Goal: Information Seeking & Learning: Learn about a topic

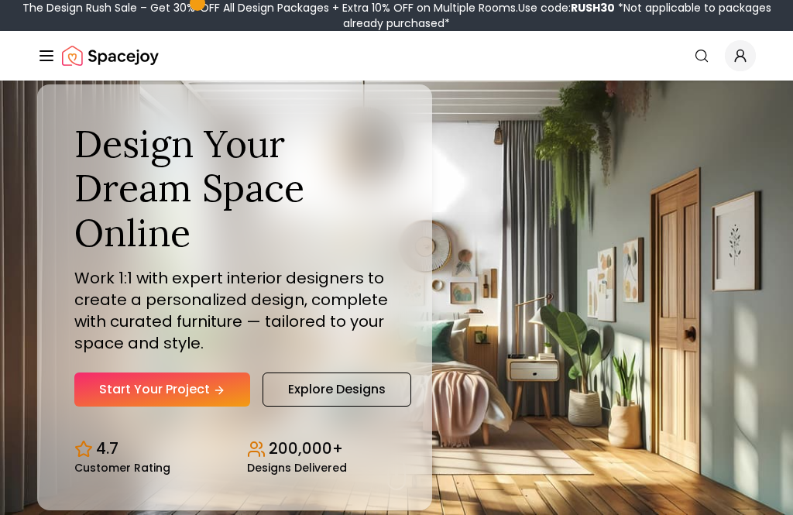
click at [296, 408] on link "Explore Designs" at bounding box center [337, 390] width 149 height 34
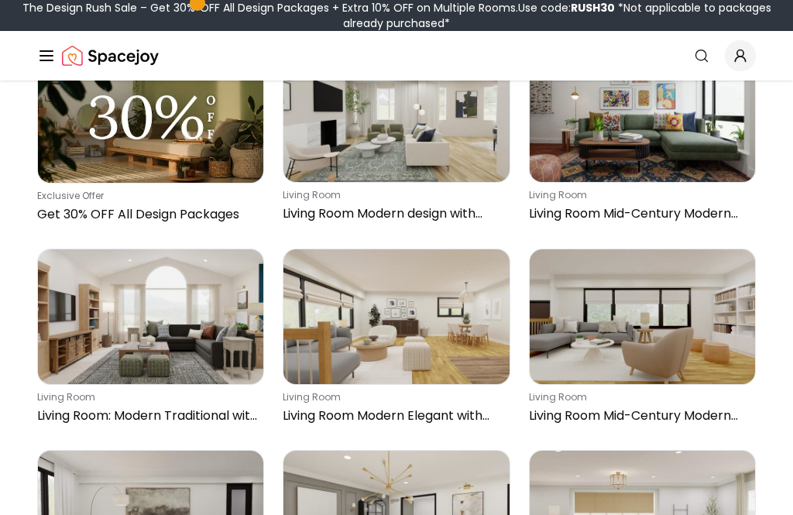
scroll to position [5643, 0]
click at [116, 373] on img at bounding box center [150, 317] width 225 height 136
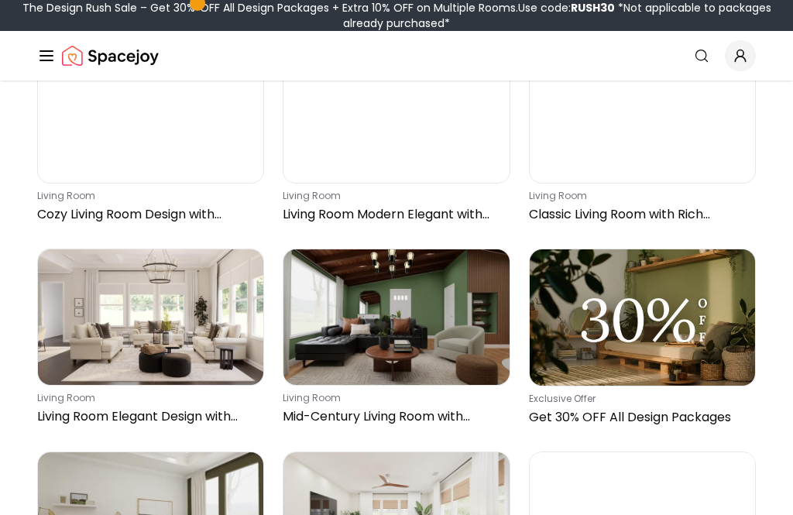
scroll to position [4162, 0]
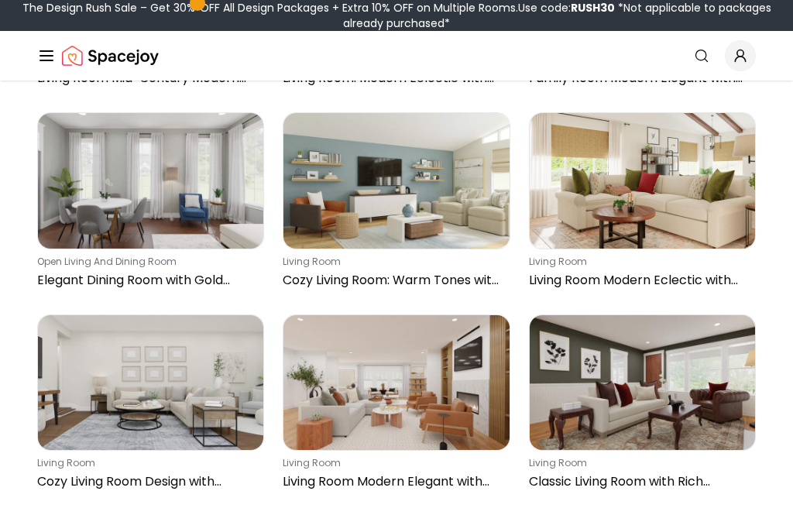
click at [46, 58] on icon "Global" at bounding box center [46, 55] width 19 height 19
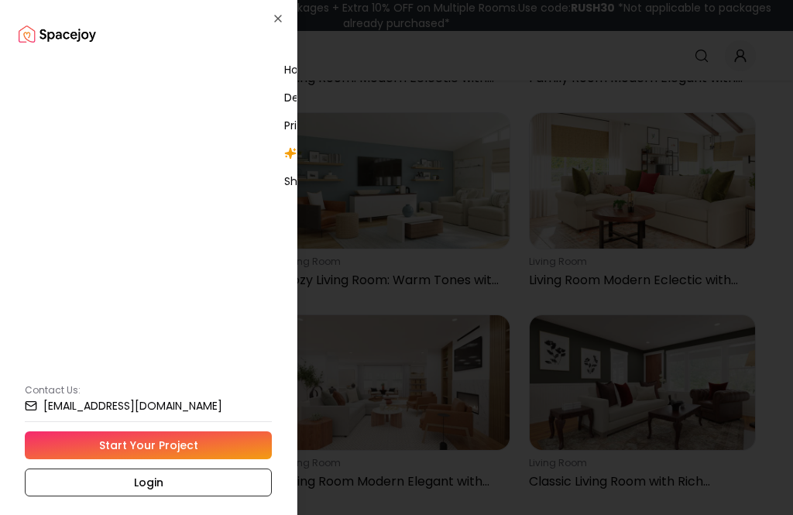
click at [278, 57] on div "How It Works" at bounding box center [408, 70] width 260 height 28
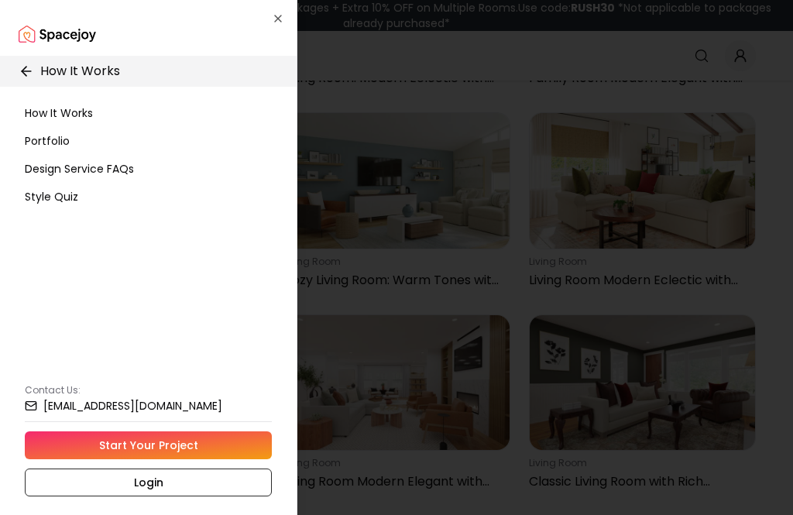
click at [29, 57] on div "How It Works" at bounding box center [149, 71] width 322 height 31
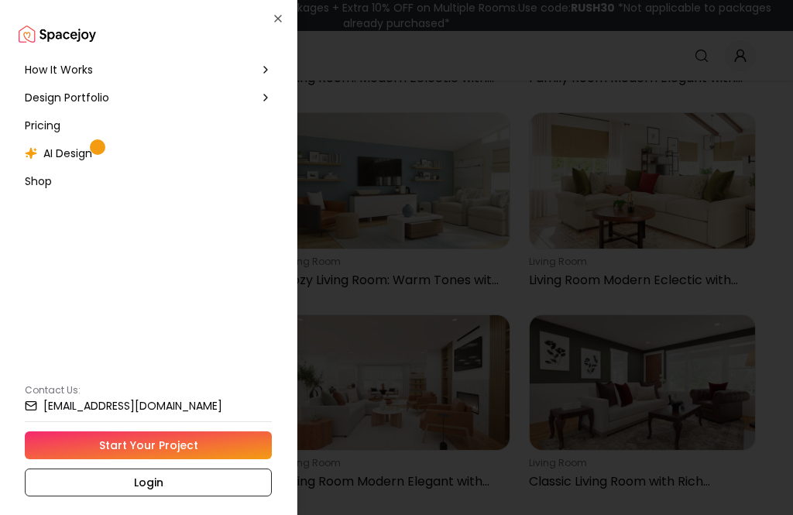
click at [59, 154] on span "AI Design" at bounding box center [67, 153] width 49 height 15
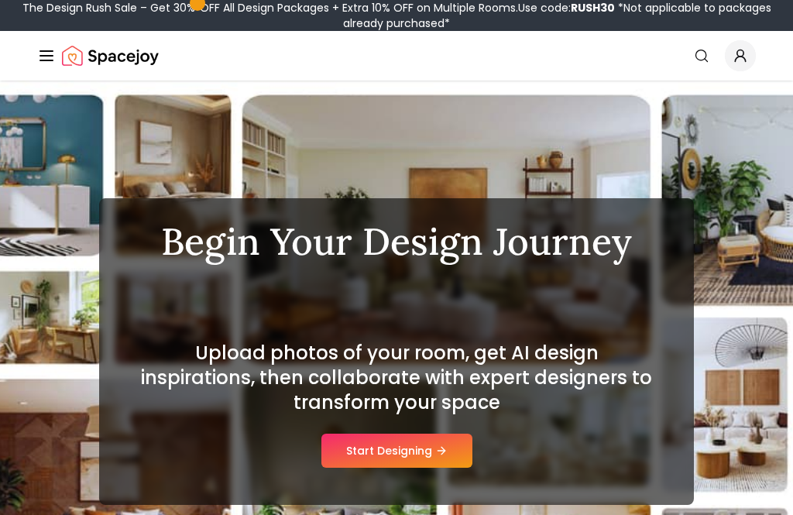
click at [365, 449] on button "Start Designing" at bounding box center [397, 451] width 151 height 34
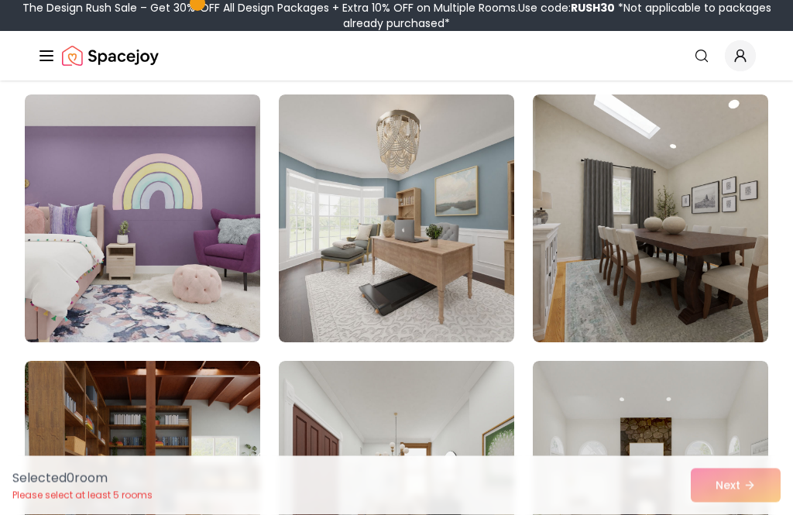
scroll to position [1201, 0]
click at [84, 276] on img at bounding box center [143, 219] width 236 height 248
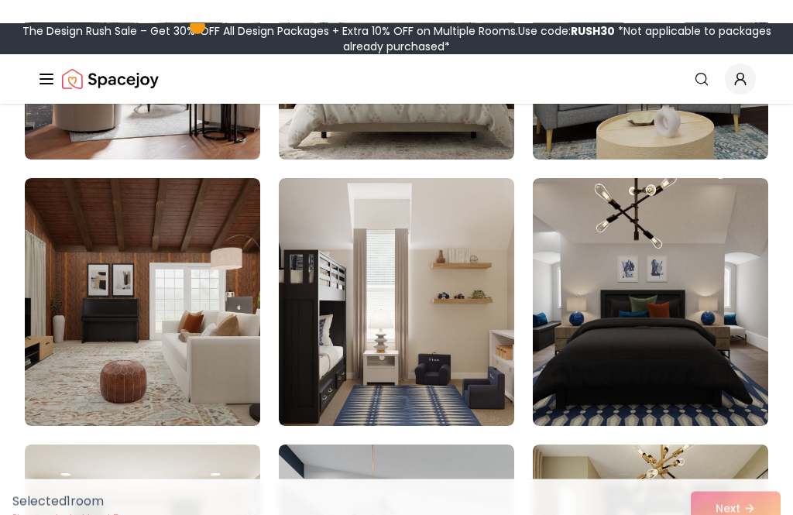
scroll to position [311, 0]
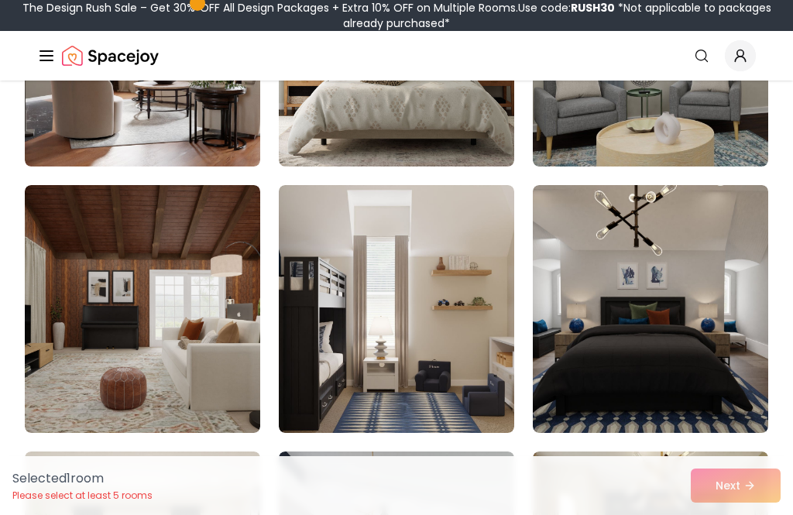
click at [310, 352] on img at bounding box center [397, 309] width 236 height 248
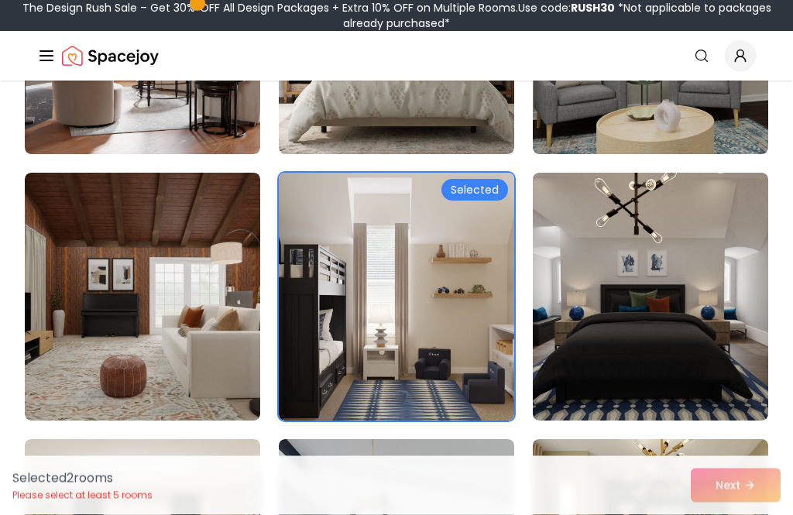
scroll to position [323, 0]
click at [355, 254] on img at bounding box center [397, 297] width 236 height 248
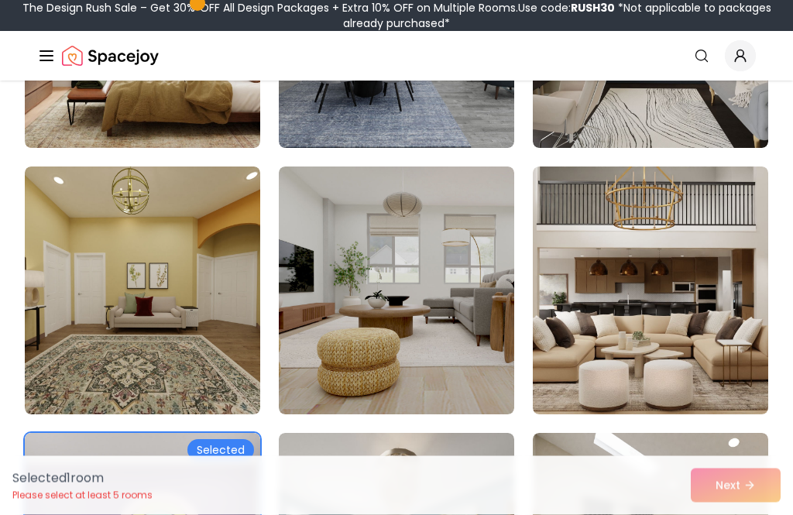
scroll to position [882, 0]
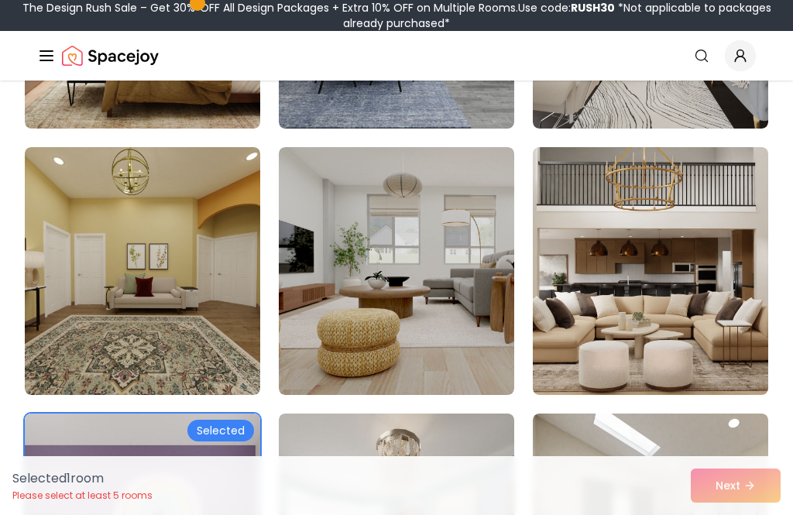
click at [607, 277] on img at bounding box center [651, 271] width 236 height 248
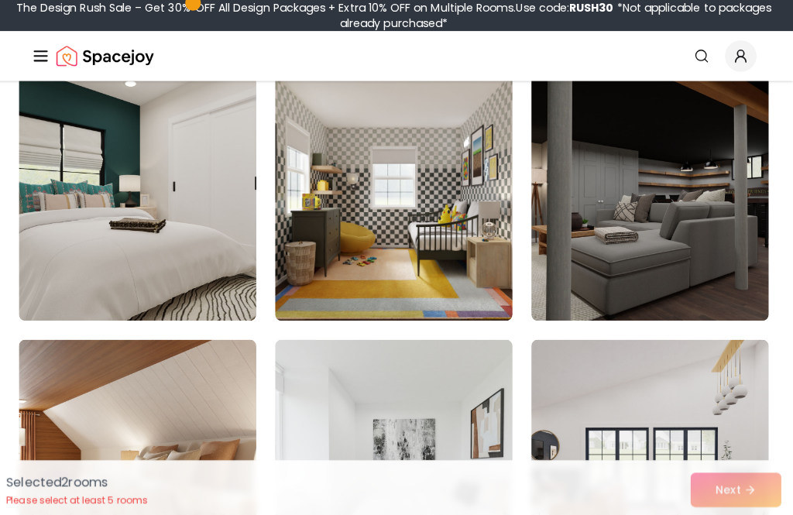
scroll to position [4867, 0]
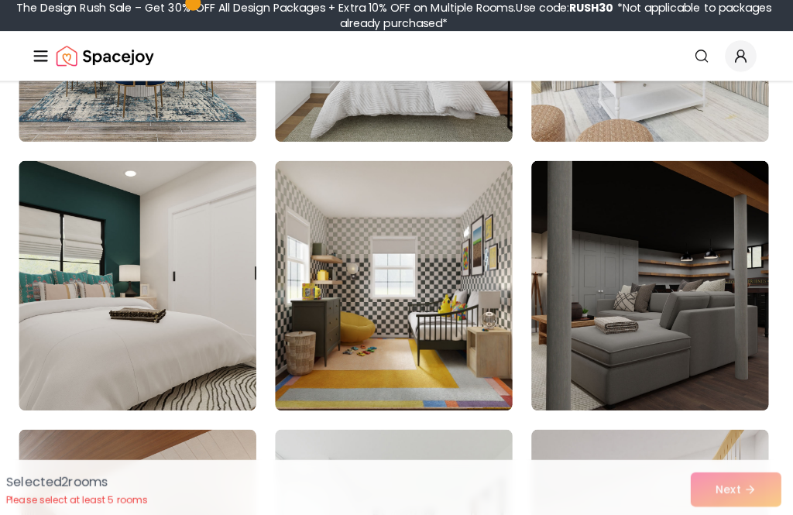
click at [41, 58] on icon "Global" at bounding box center [46, 55] width 19 height 19
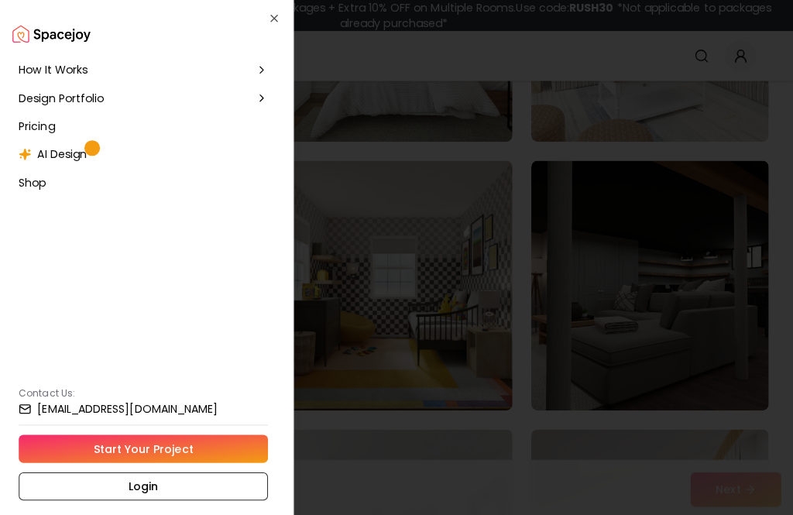
click at [59, 150] on span "AI Design" at bounding box center [67, 153] width 49 height 15
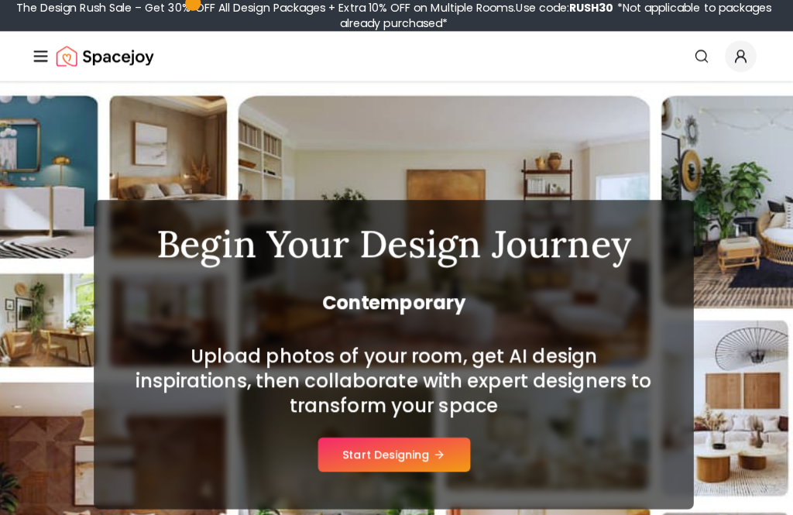
click at [363, 456] on button "Start Designing" at bounding box center [397, 451] width 151 height 34
